Goal: Use online tool/utility

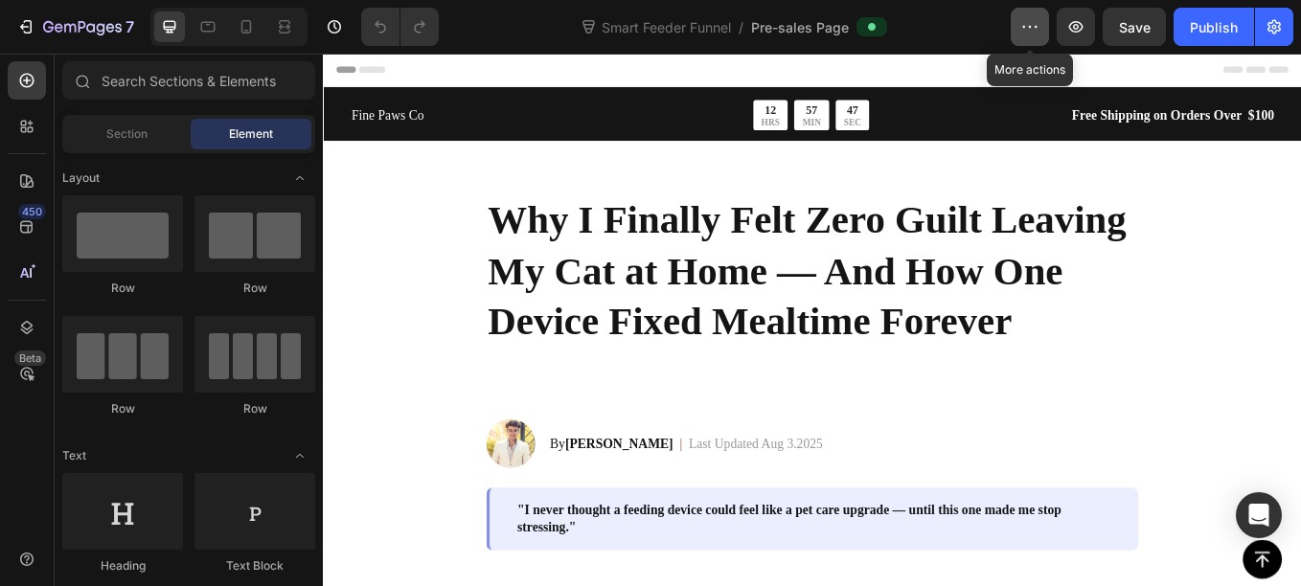
click at [1020, 24] on icon "button" at bounding box center [1029, 26] width 19 height 19
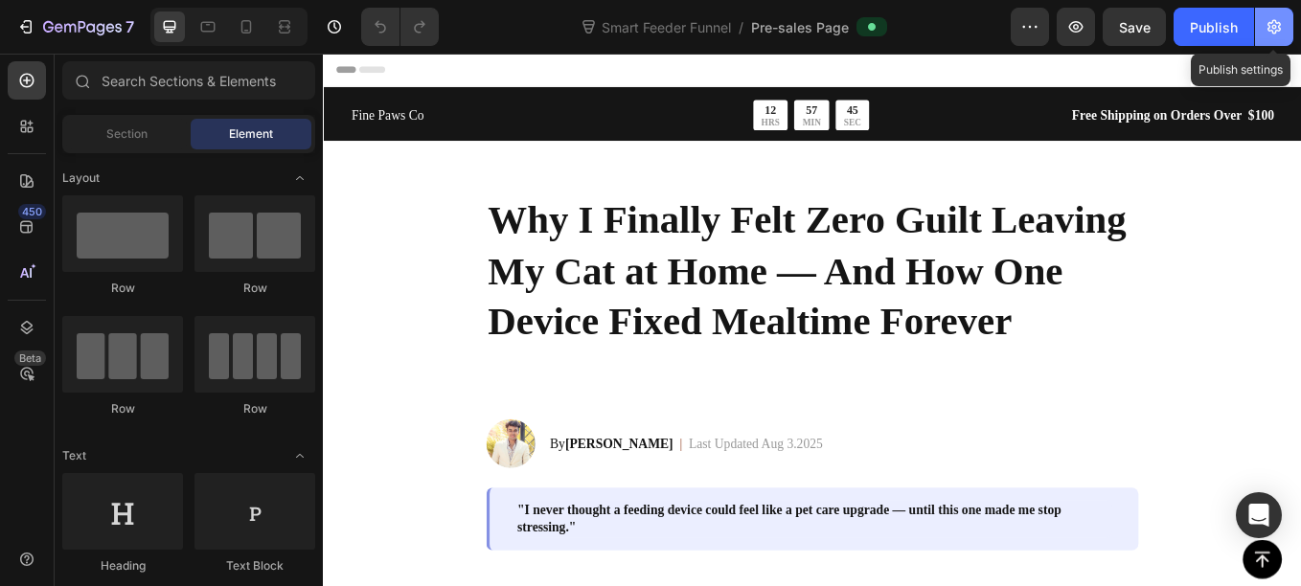
click at [1274, 35] on icon "button" at bounding box center [1273, 26] width 19 height 19
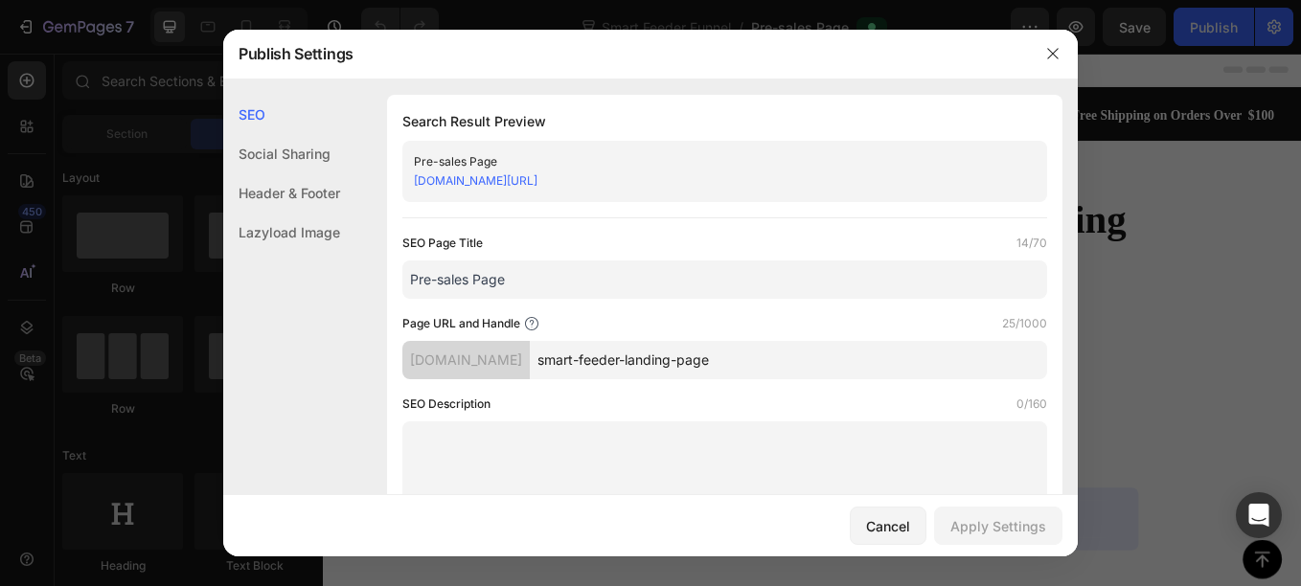
click at [1130, 222] on div at bounding box center [650, 293] width 1301 height 586
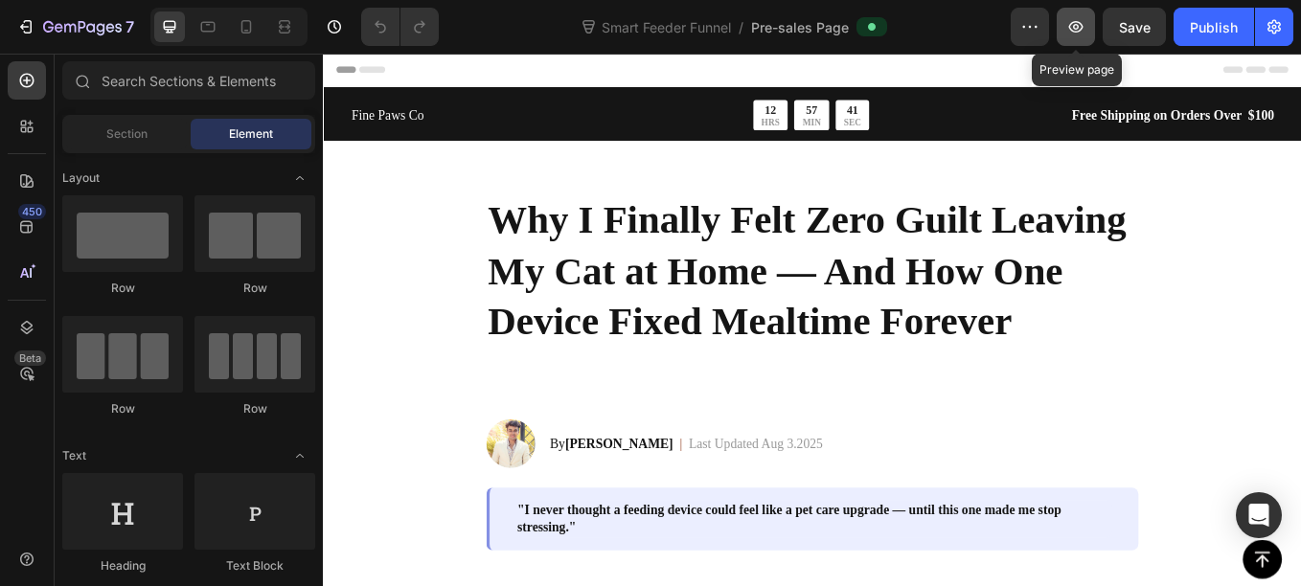
click at [1080, 34] on icon "button" at bounding box center [1075, 26] width 19 height 19
click at [1044, 20] on button "button" at bounding box center [1030, 27] width 38 height 38
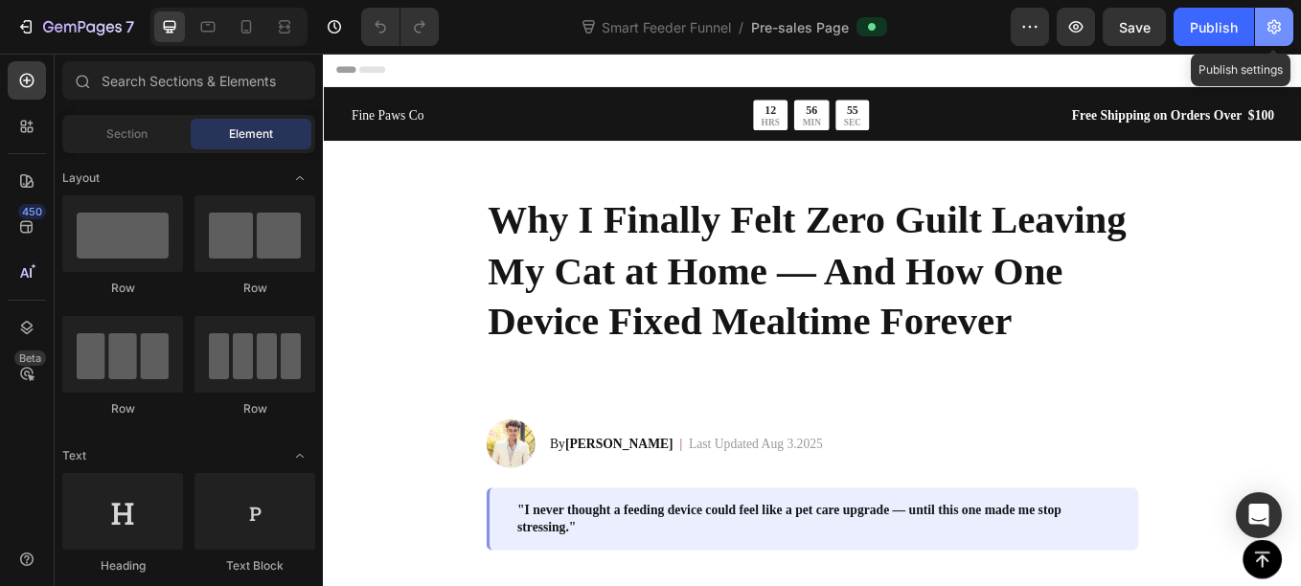
click at [1275, 22] on icon "button" at bounding box center [1273, 27] width 13 height 14
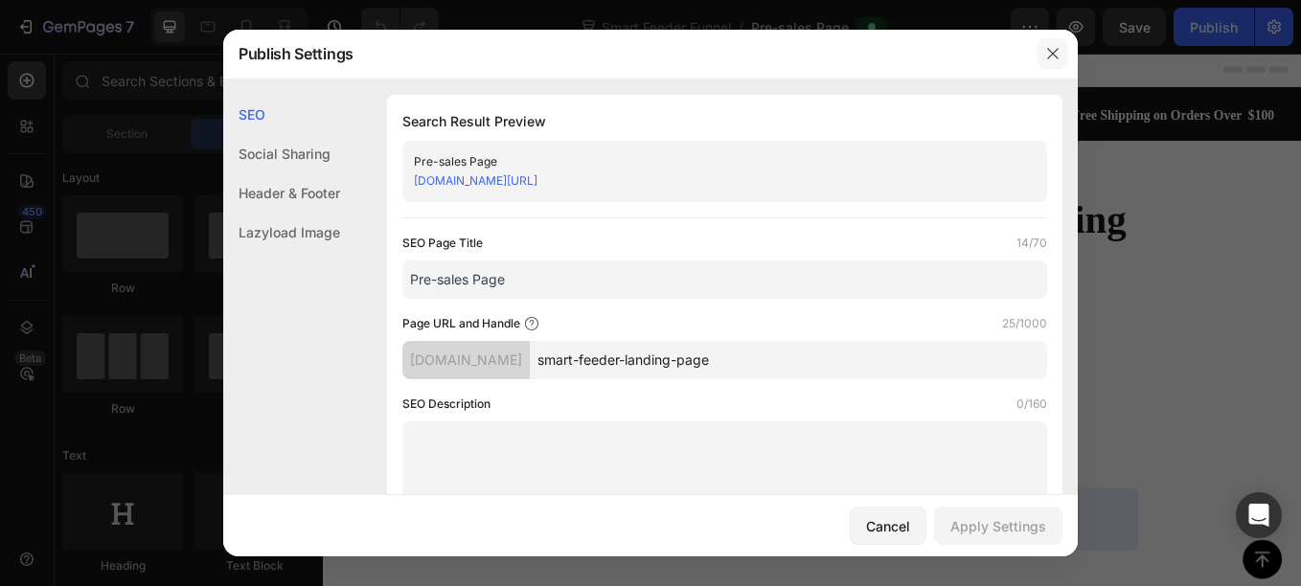
click at [1053, 44] on button "button" at bounding box center [1052, 53] width 31 height 31
